Goal: Task Accomplishment & Management: Use online tool/utility

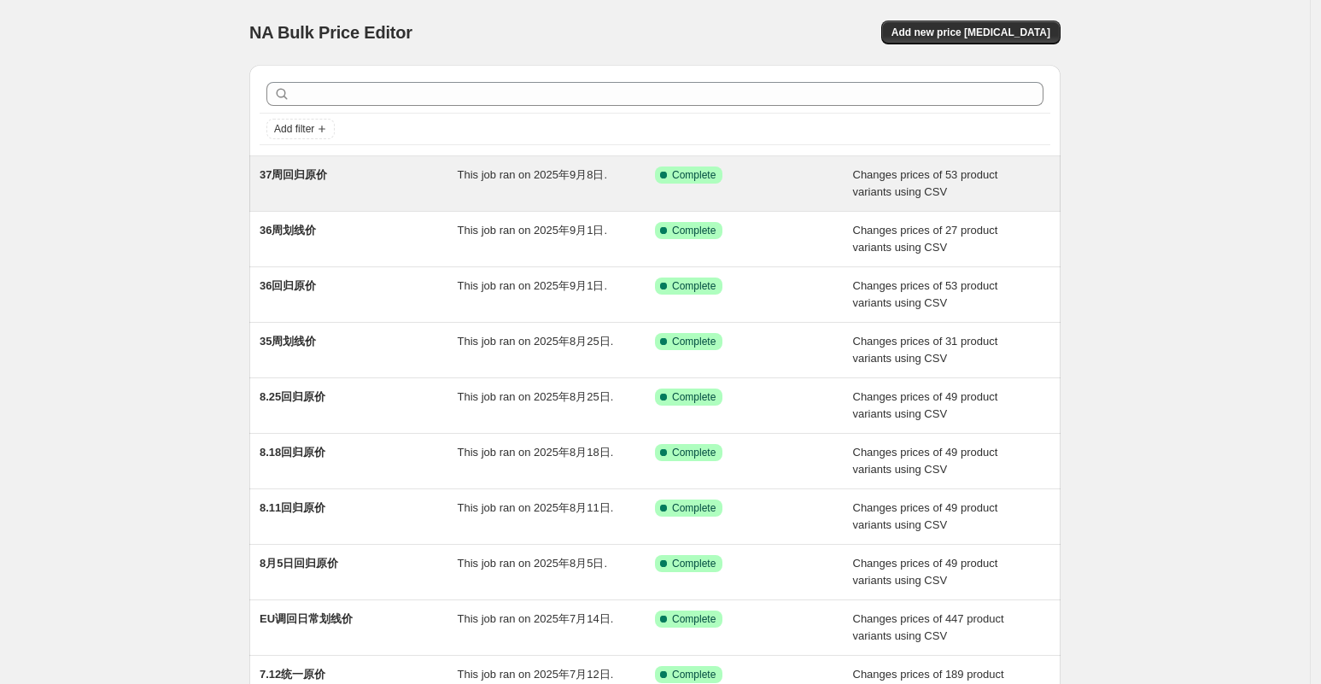
click at [354, 183] on div "37周回归原价" at bounding box center [359, 183] width 198 height 34
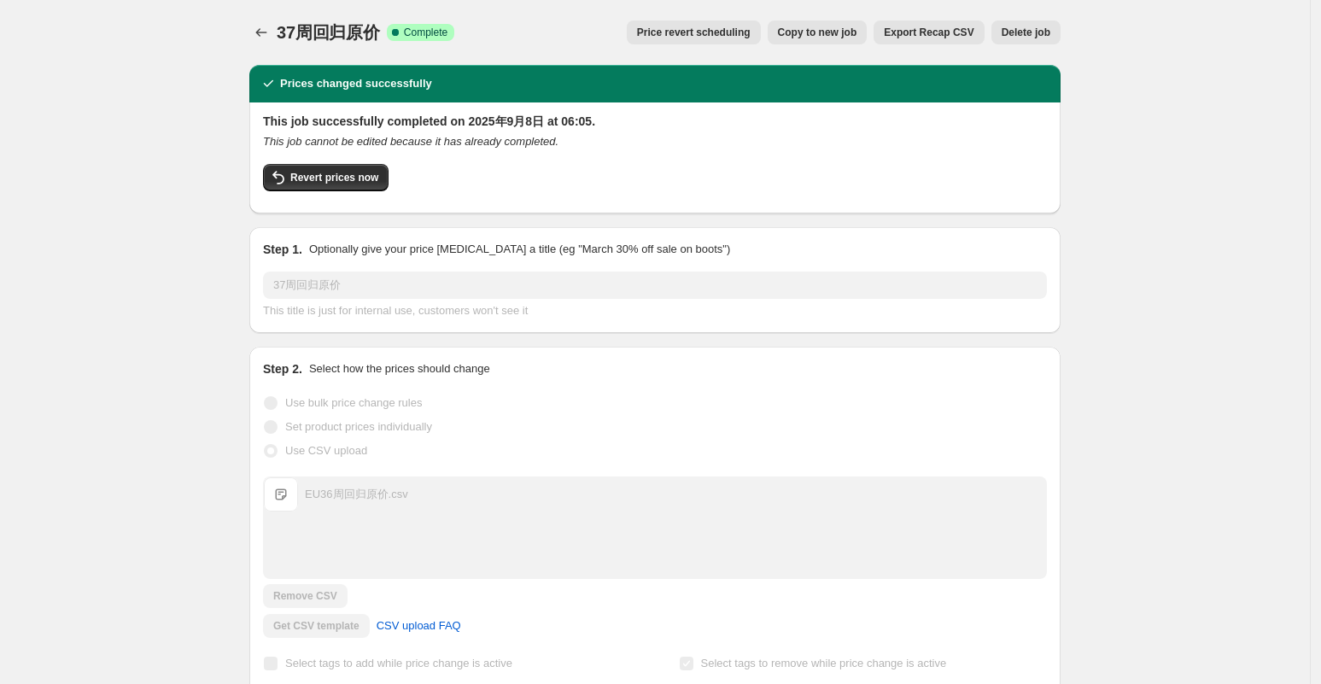
click at [840, 35] on span "Copy to new job" at bounding box center [817, 33] width 79 height 14
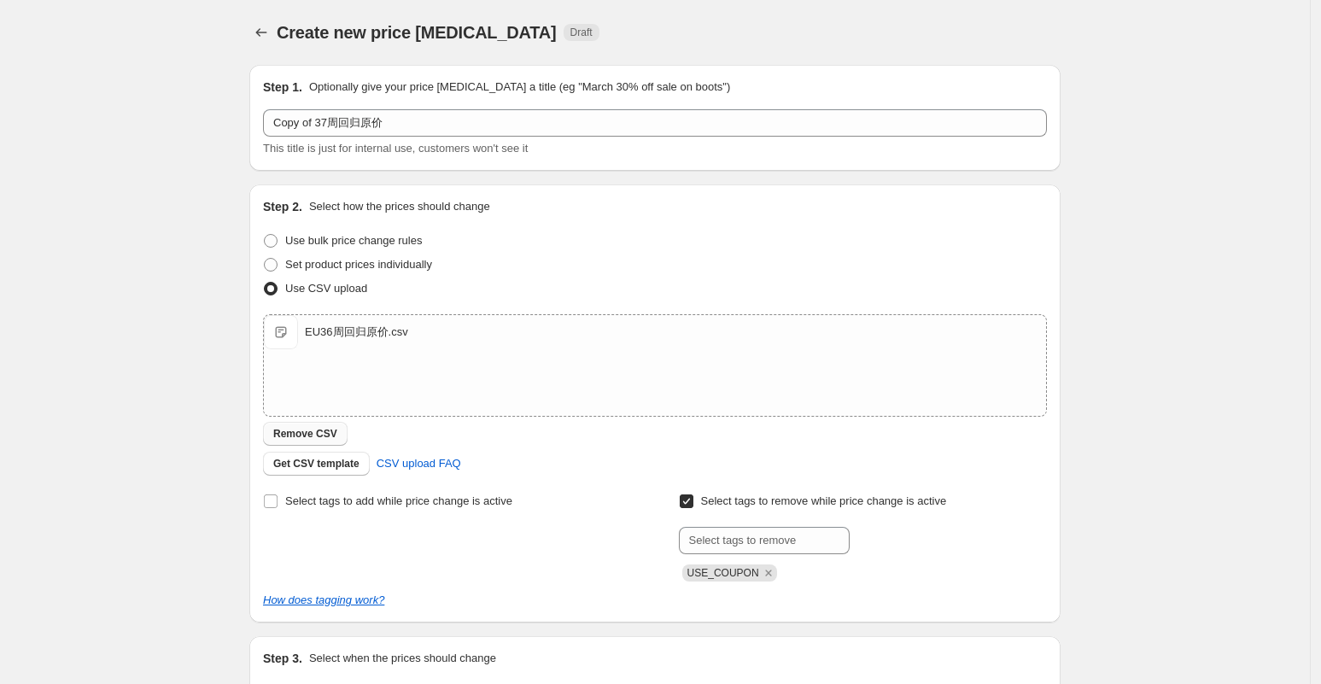
click at [325, 430] on span "Remove CSV" at bounding box center [305, 434] width 64 height 14
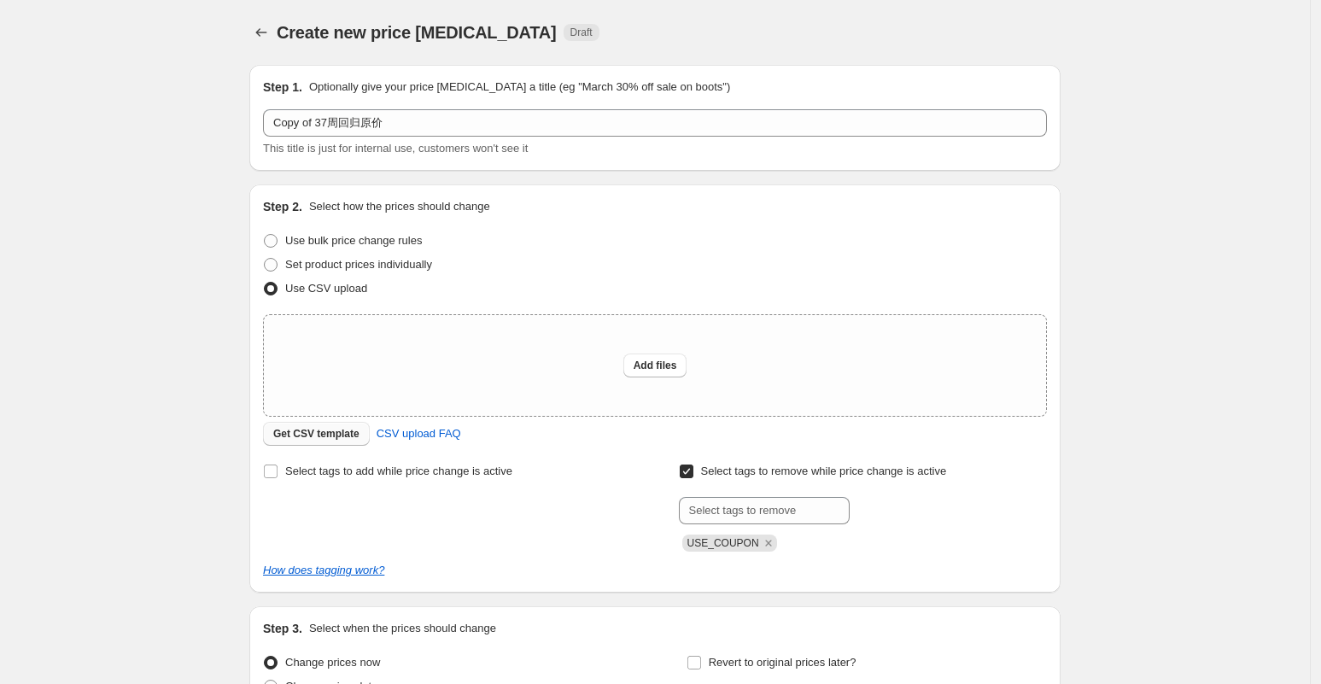
click at [330, 436] on span "Get CSV template" at bounding box center [316, 434] width 86 height 14
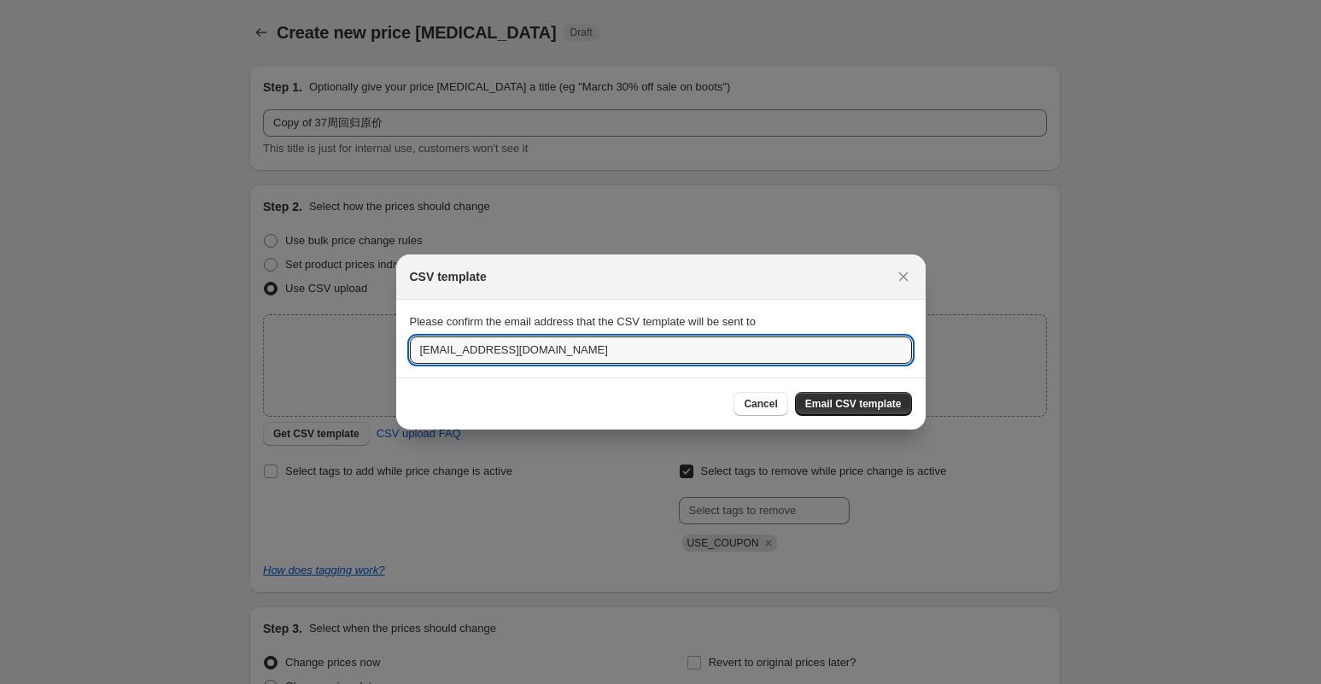
drag, startPoint x: 449, startPoint y: 351, endPoint x: 381, endPoint y: 352, distance: 68.3
type input "lotus@ugreen.com"
click at [811, 389] on div "Cancel Email CSV template" at bounding box center [660, 403] width 529 height 52
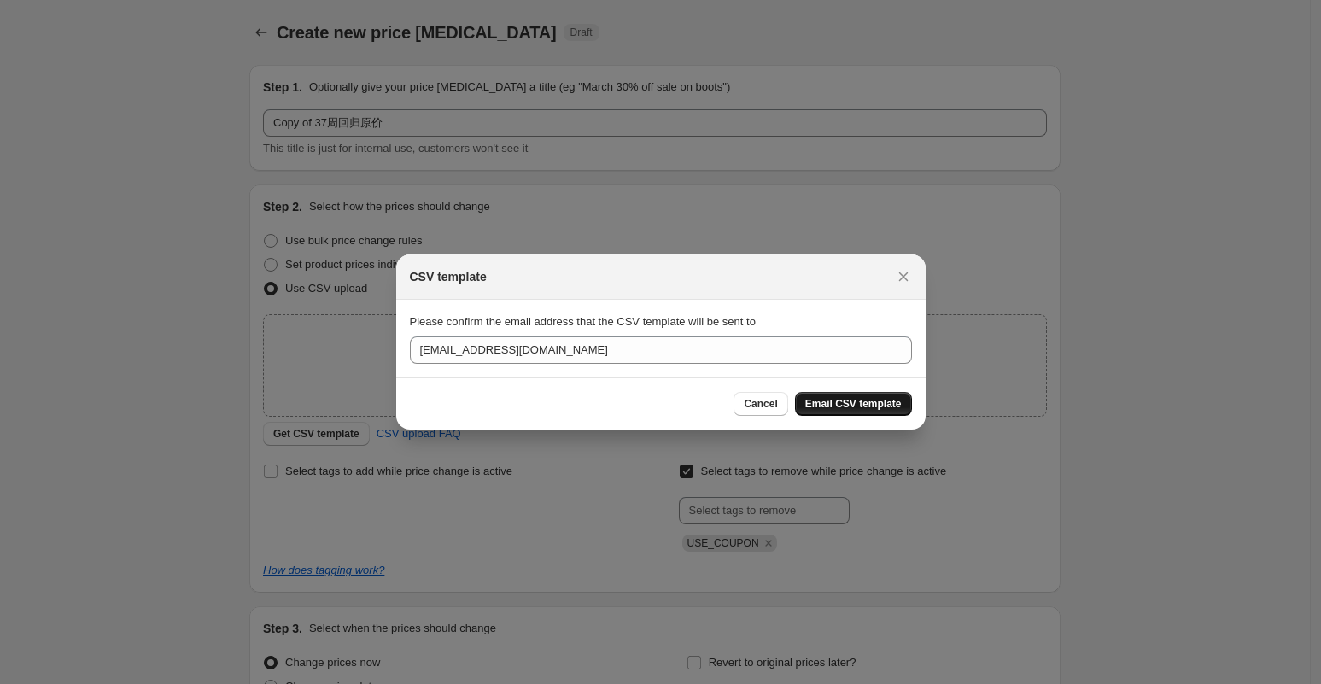
click at [818, 394] on button "Email CSV template" at bounding box center [853, 404] width 117 height 24
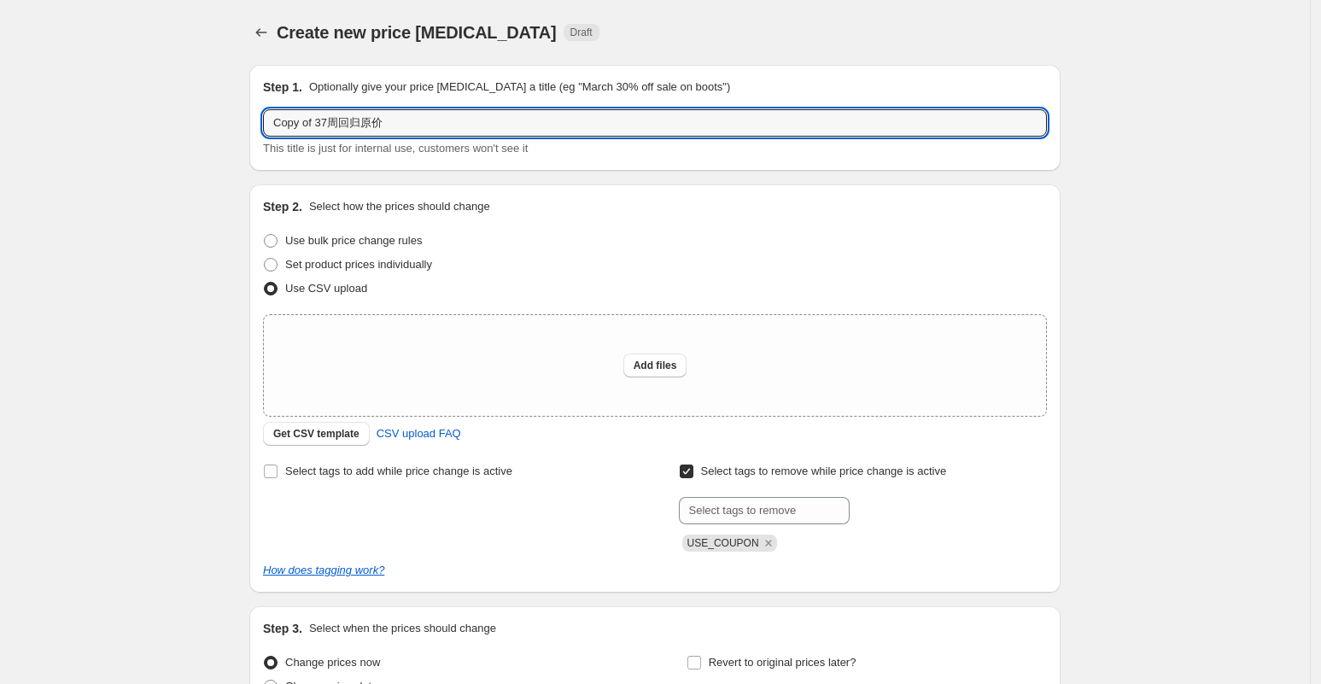
drag, startPoint x: 321, startPoint y: 122, endPoint x: 260, endPoint y: 123, distance: 60.6
click at [260, 123] on div "Step 1. Optionally give your price change job a title (eg "March 30% off sale o…" at bounding box center [654, 118] width 811 height 106
click at [421, 125] on input "37周回归原价" at bounding box center [655, 122] width 784 height 27
type input "37周划线价"
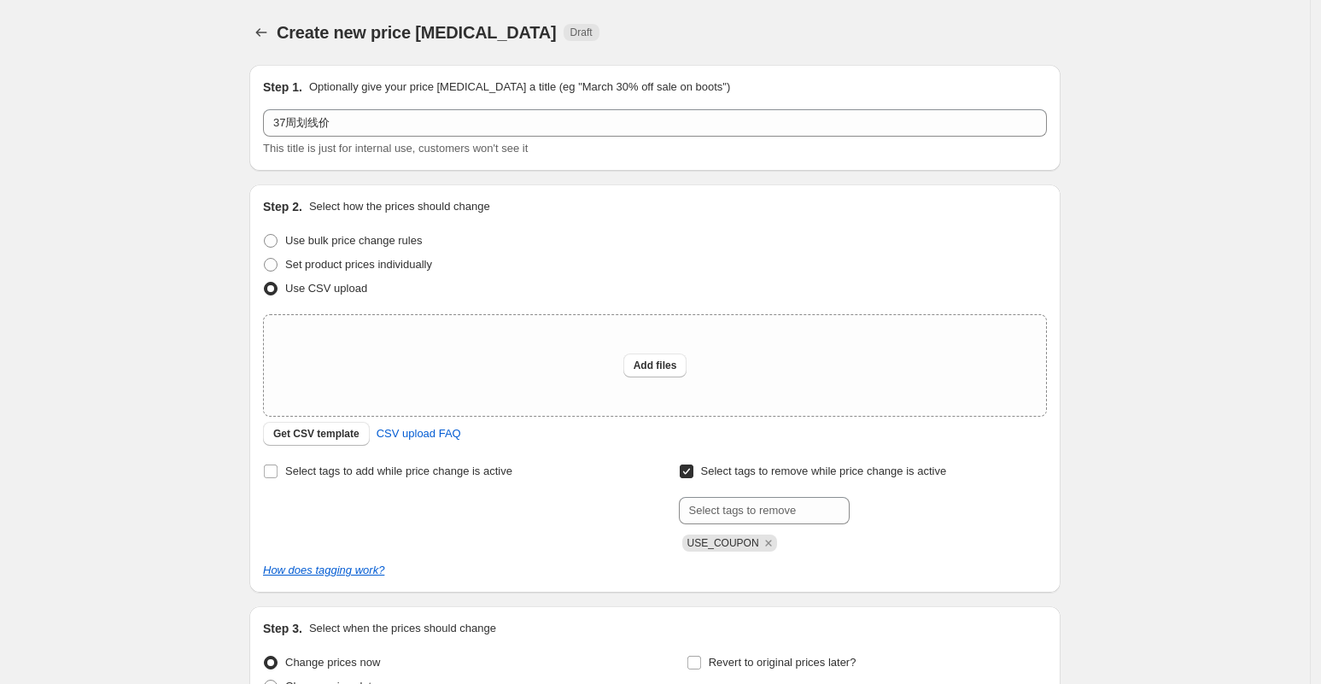
click at [634, 180] on div "Step 1. Optionally give your price change job a title (eg "March 30% off sale o…" at bounding box center [648, 402] width 825 height 702
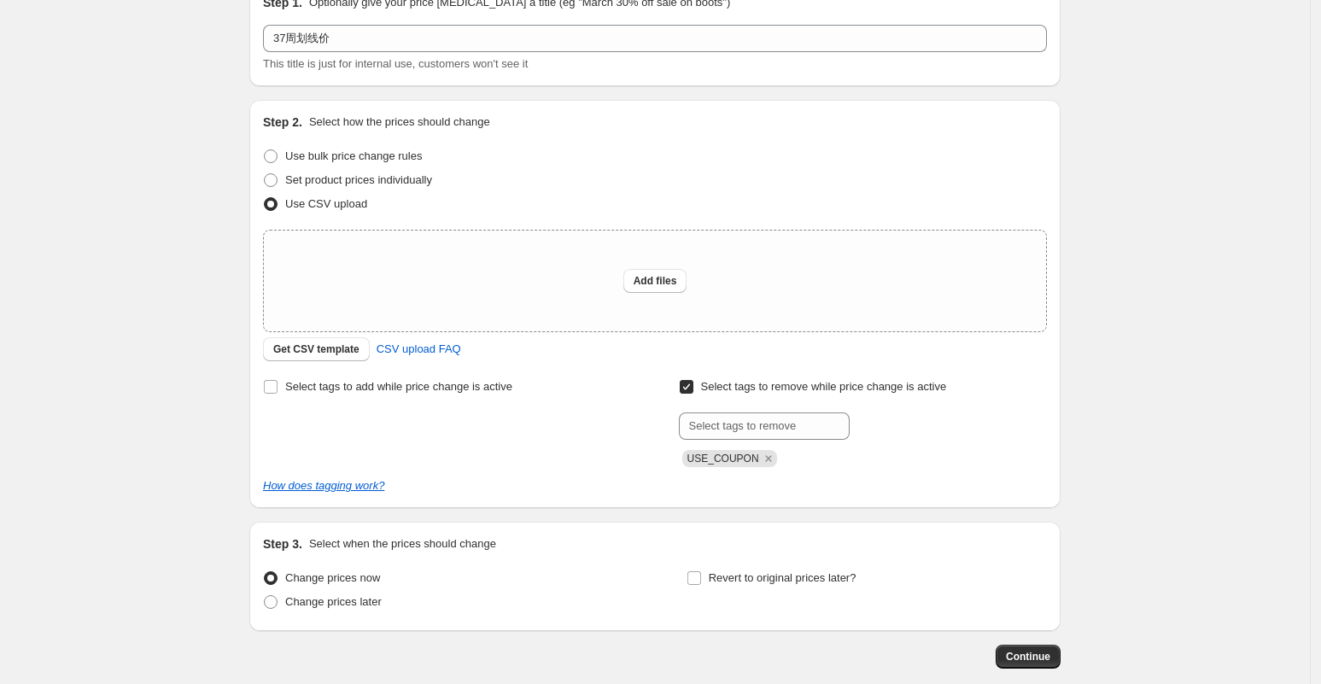
scroll to position [107, 0]
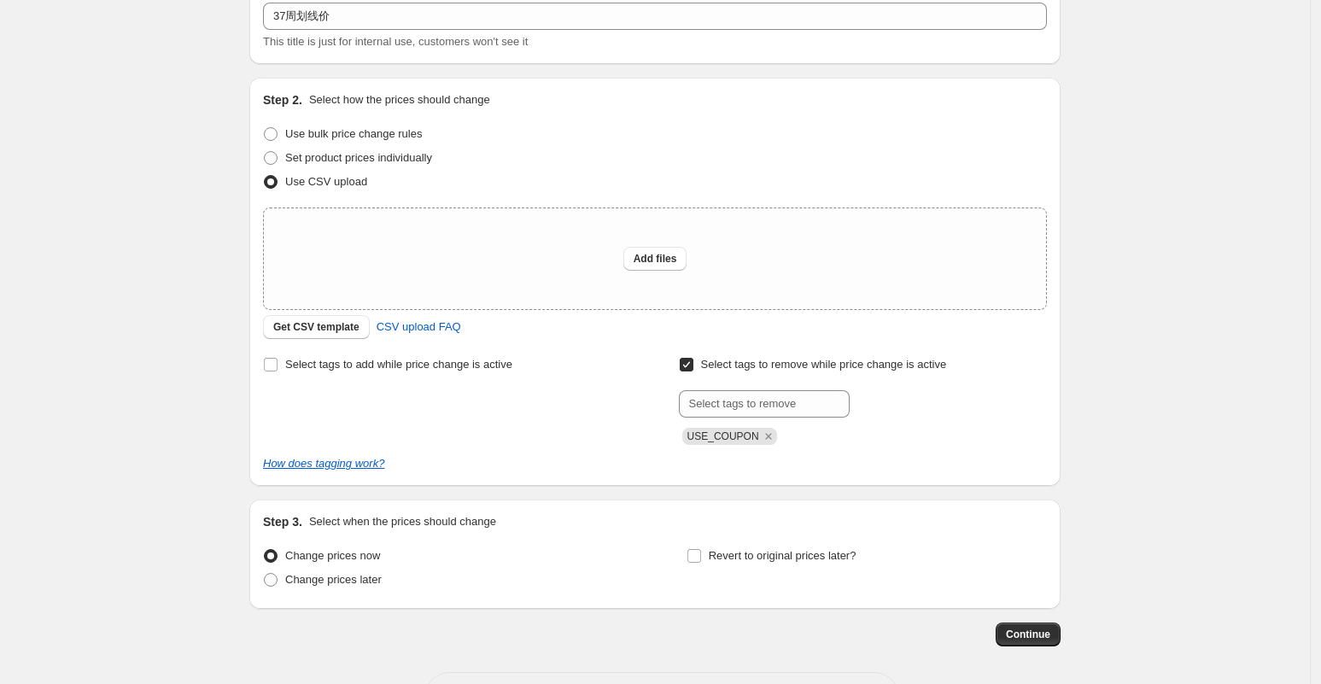
click at [1153, 434] on div "Create new price change job. This page is ready Create new price change job Dra…" at bounding box center [655, 321] width 1310 height 857
click at [154, 224] on div "Create new price change job. This page is ready Create new price change job Dra…" at bounding box center [655, 321] width 1310 height 857
click at [662, 261] on span "Add files" at bounding box center [655, 259] width 44 height 14
type input "C:\fakepath\EU37周划线价.csv"
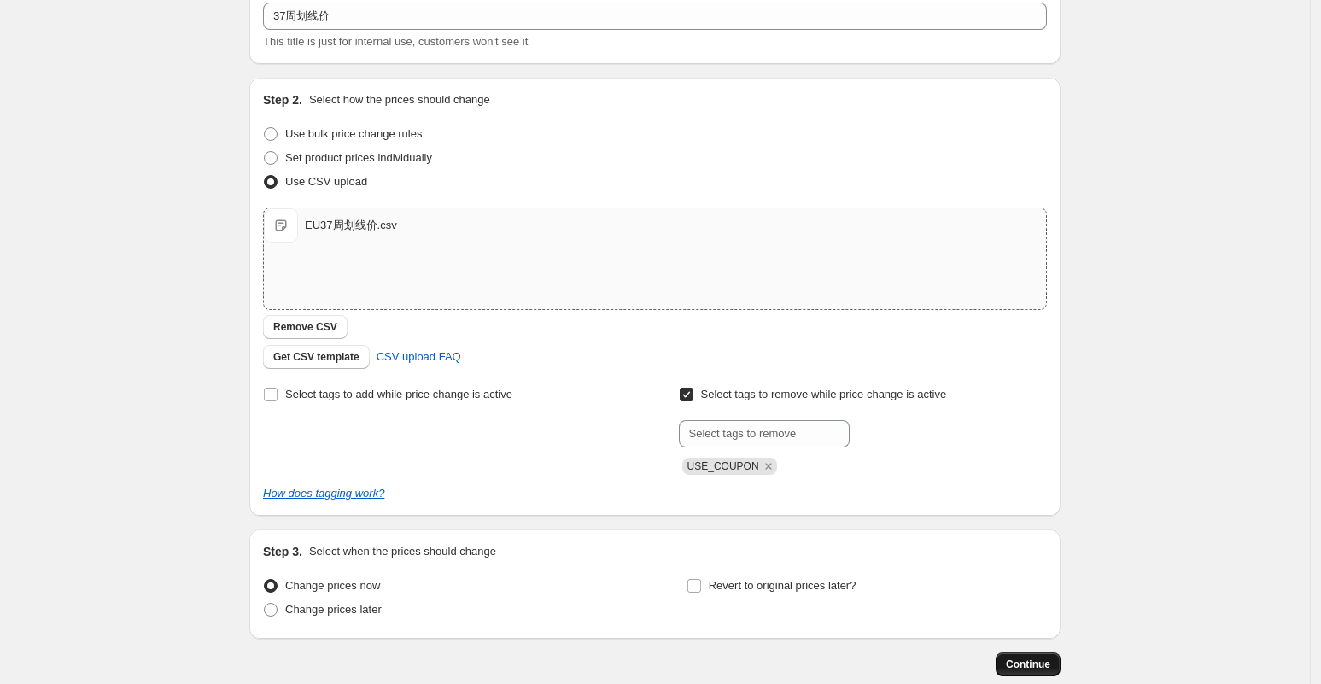
click at [1041, 659] on span "Continue" at bounding box center [1028, 664] width 44 height 14
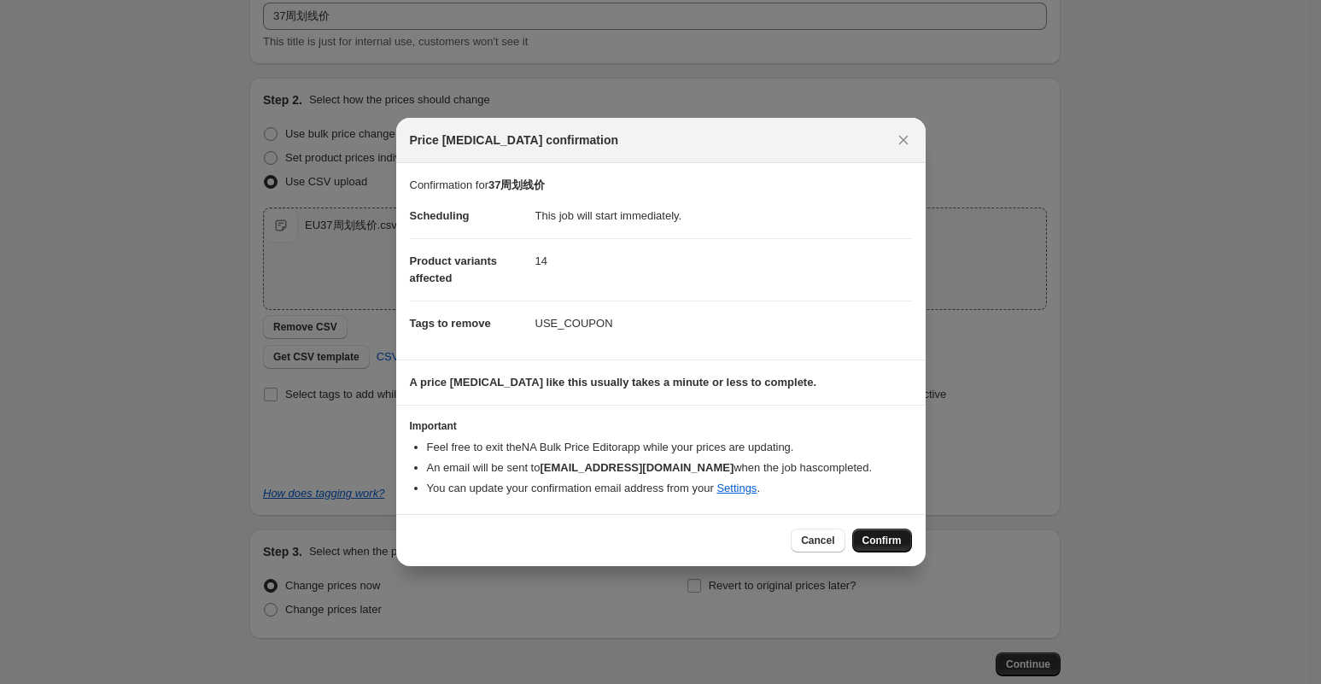
click at [882, 547] on button "Confirm" at bounding box center [882, 540] width 60 height 24
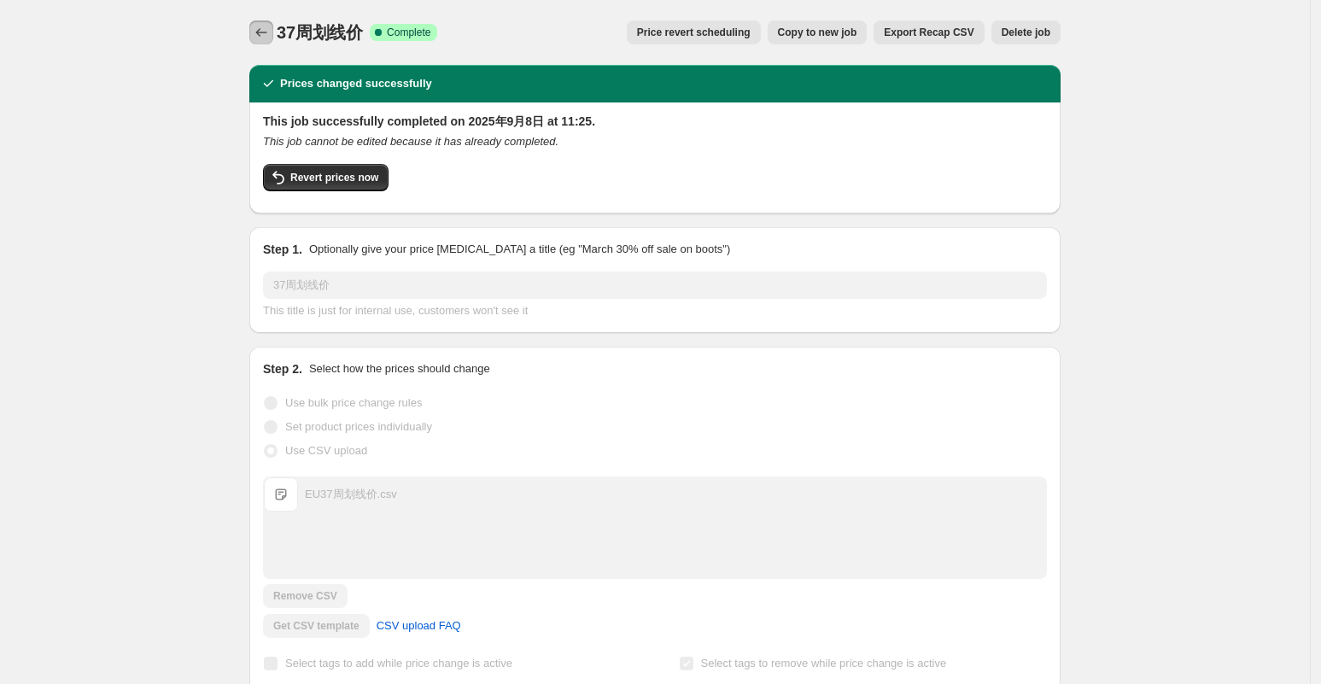
click at [273, 38] on button "Price change jobs" at bounding box center [261, 32] width 24 height 24
